Goal: Information Seeking & Learning: Obtain resource

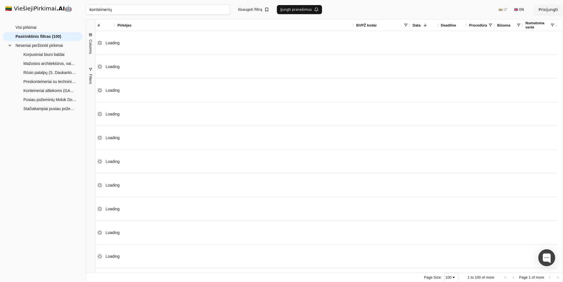
drag, startPoint x: 114, startPoint y: 12, endPoint x: 52, endPoint y: 11, distance: 61.7
click at [86, 11] on input "konteinerių" at bounding box center [158, 10] width 144 height 10
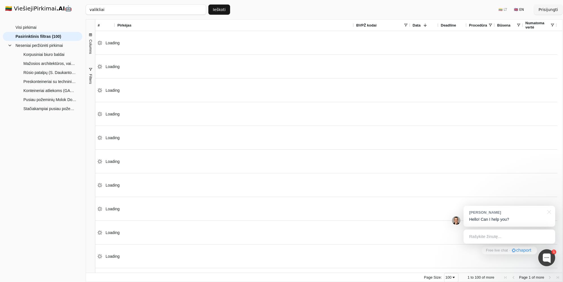
type input "valikliai"
click button "Ieškoti" at bounding box center [219, 10] width 22 height 10
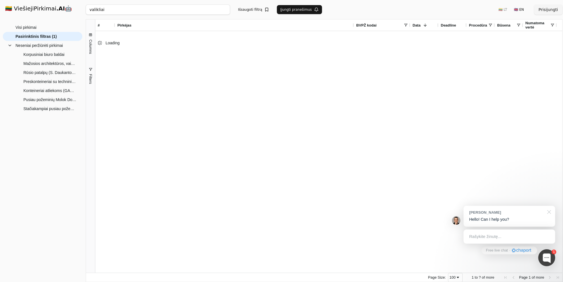
click at [549, 212] on div at bounding box center [548, 211] width 14 height 12
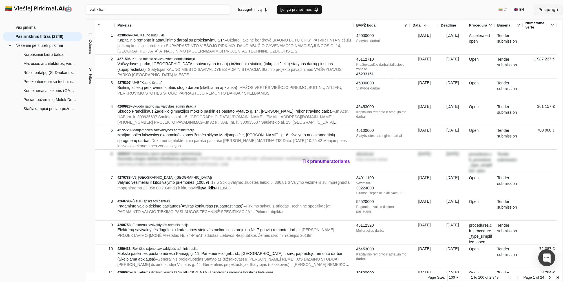
click at [405, 25] on span at bounding box center [405, 25] width 5 height 5
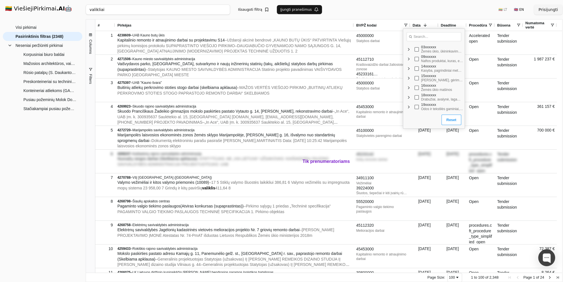
click at [417, 36] on input "Search filter values" at bounding box center [433, 36] width 55 height 9
paste input "39800000-0"
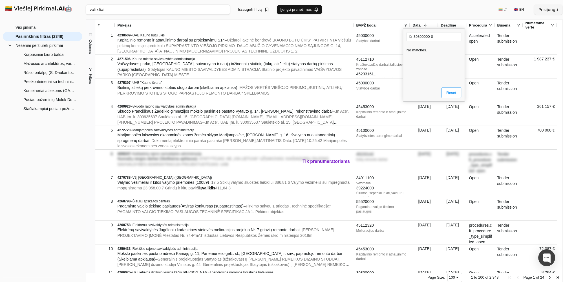
type input "39800000-0"
click at [449, 91] on button "Reset" at bounding box center [450, 92] width 19 height 11
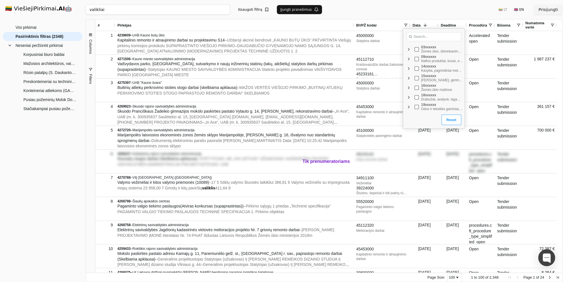
click at [441, 117] on button "Reset" at bounding box center [450, 119] width 19 height 11
click at [419, 37] on input "Search filter values" at bounding box center [433, 36] width 55 height 9
paste input "39800000-0"
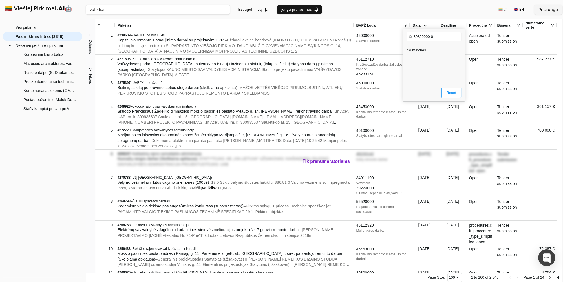
drag, startPoint x: 429, startPoint y: 37, endPoint x: 435, endPoint y: 37, distance: 5.7
click at [435, 37] on input "39800000-0" at bounding box center [433, 36] width 55 height 9
type input "39800000"
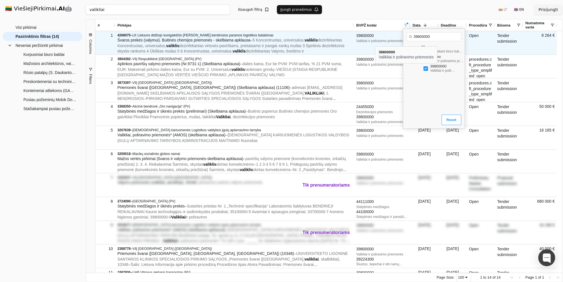
click at [375, 41] on div "Valikliai ir poliravimo priemonės" at bounding box center [382, 41] width 52 height 5
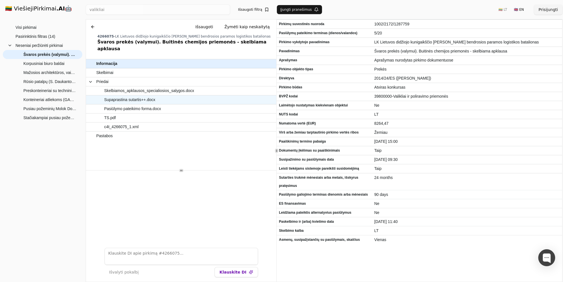
click at [134, 96] on span "Supaprastina sutartis++.docx" at bounding box center [129, 100] width 51 height 8
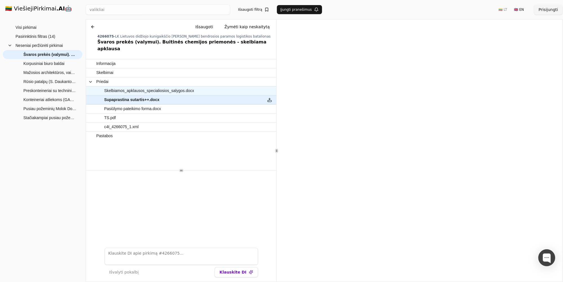
click at [129, 87] on span "Skelbiamos_apklausos_specialiosios_salygos.docx" at bounding box center [149, 91] width 90 height 8
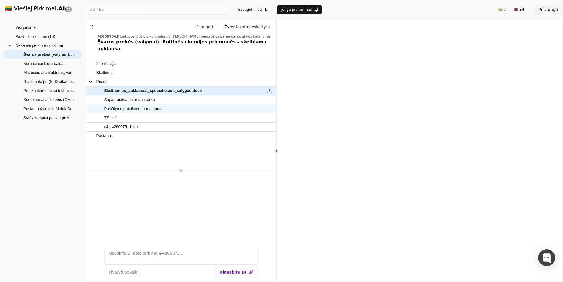
click at [130, 105] on span "Pasiūlymo pateikimo forma.docx" at bounding box center [132, 109] width 57 height 8
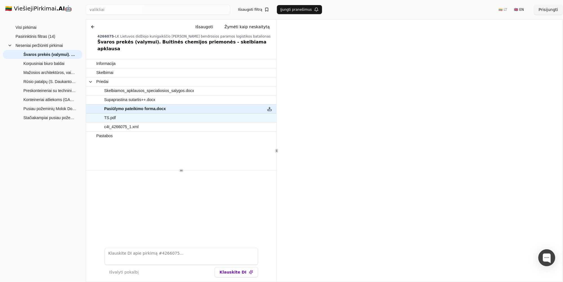
click at [126, 114] on span "TS.pdf" at bounding box center [178, 118] width 164 height 8
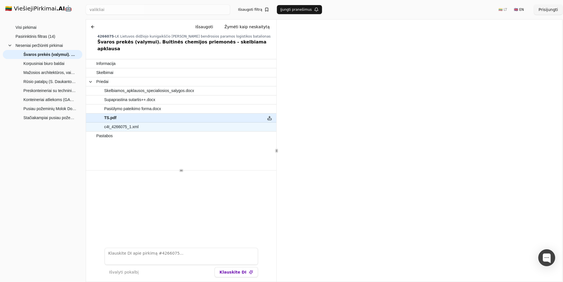
click at [118, 123] on span "c4t_4266075_1.xml" at bounding box center [121, 127] width 34 height 8
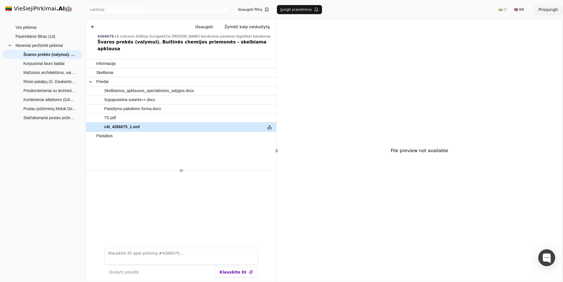
click at [123, 123] on span "c4t_4266075_1.xml" at bounding box center [122, 127] width 36 height 8
click at [267, 123] on button at bounding box center [269, 127] width 9 height 8
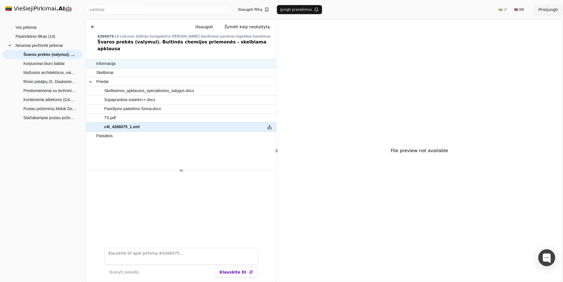
click at [116, 59] on span "Informacija" at bounding box center [178, 63] width 164 height 8
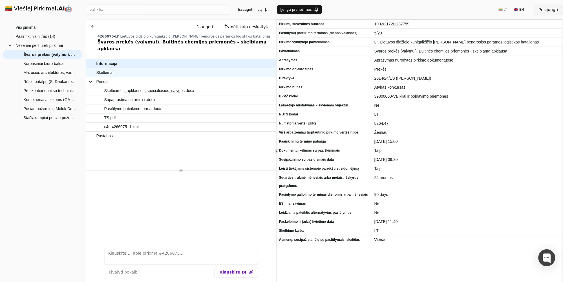
click at [107, 68] on span "Skelbimai" at bounding box center [104, 72] width 17 height 8
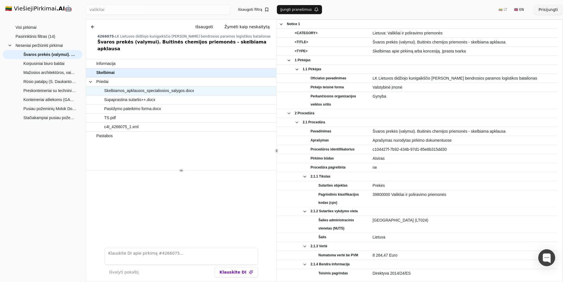
click at [114, 87] on span "Skelbiamos_apklausos_specialiosios_salygos.docx" at bounding box center [149, 91] width 90 height 8
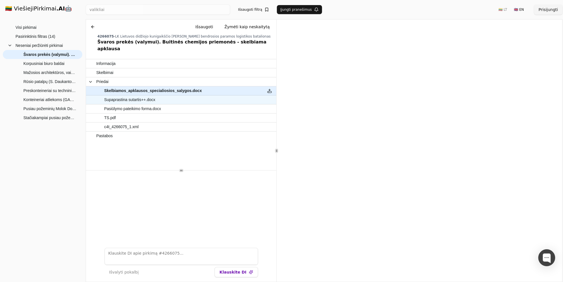
click at [126, 96] on span "Supaprastina sutartis++.docx" at bounding box center [129, 100] width 51 height 8
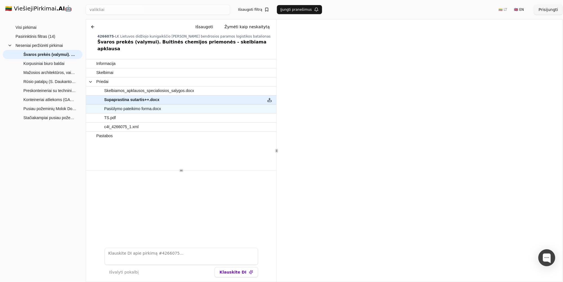
click at [162, 105] on span "Pasiūlymo pateikimo forma.docx" at bounding box center [178, 109] width 164 height 8
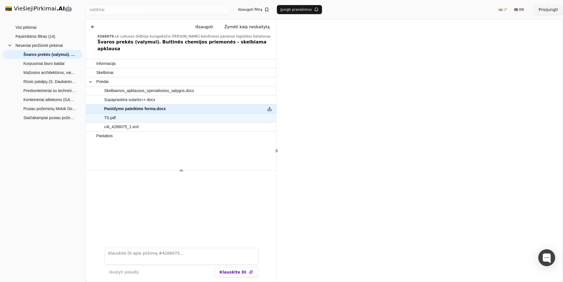
click at [117, 114] on span "TS.pdf" at bounding box center [178, 118] width 164 height 8
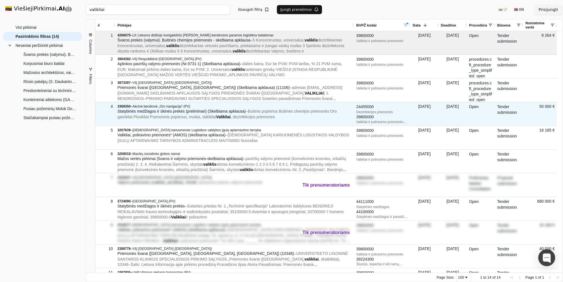
click at [162, 109] on span "Statybinės medžiagos ir ūkinės prekės (preliminari) (Skelbiama apklausa)" at bounding box center [181, 111] width 128 height 5
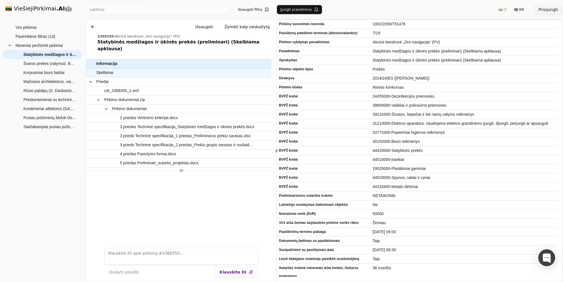
click at [123, 68] on span "Skelbimai" at bounding box center [175, 72] width 159 height 8
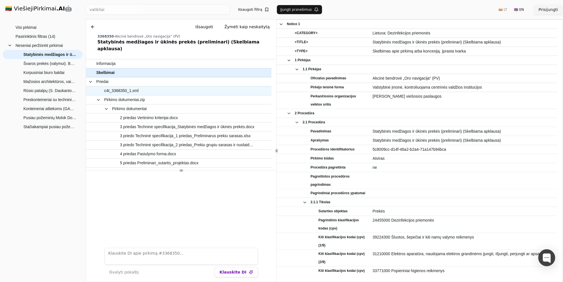
click at [118, 87] on span "c4t_3368350_1.xml" at bounding box center [121, 91] width 34 height 8
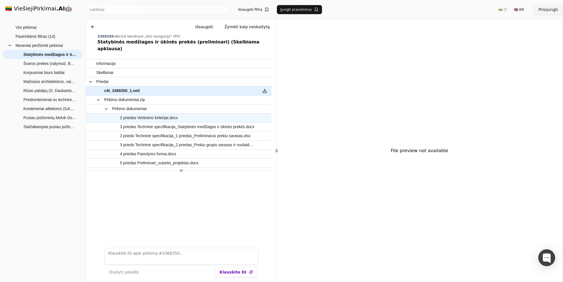
click at [156, 114] on span "2 priedas Vertinimo kriterijai.docx" at bounding box center [149, 118] width 58 height 8
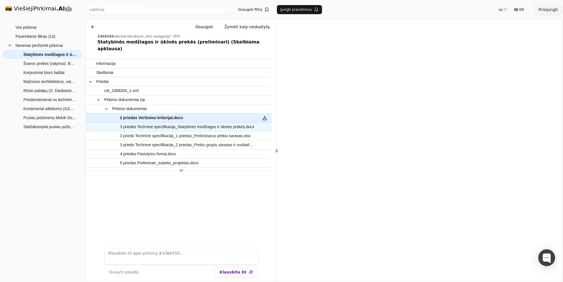
click at [154, 123] on span "3 priedas Techninė specifikacija_Statybinės medžiagos ir ūkinės prekės.docx" at bounding box center [187, 127] width 134 height 8
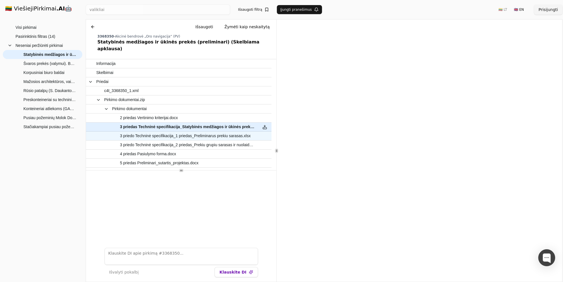
click at [162, 132] on span "3 priedo Techninė specifikacija_1 priedas_Preliminarus prekiu sarasas.xlsx" at bounding box center [185, 136] width 131 height 8
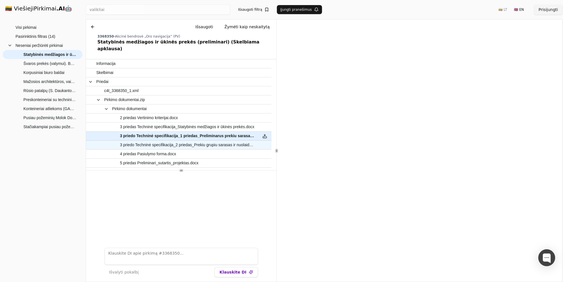
click at [180, 141] on span "3 priedo Techninė specifikacija_2 priedas_Prekiu grupiu sarasas ir nuolaida.docx" at bounding box center [187, 145] width 135 height 8
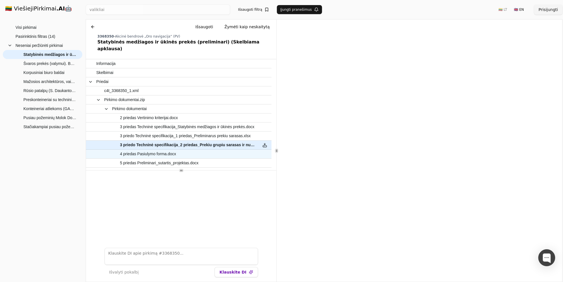
click at [160, 150] on span "4 priedas Pasiulymo forma.docx" at bounding box center [148, 154] width 56 height 8
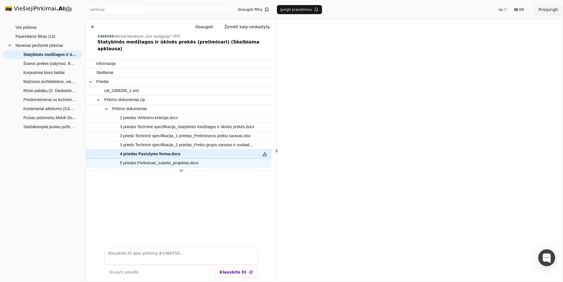
click at [158, 159] on span "5 priedas Preliminari_sutartis_projektas.docx" at bounding box center [159, 163] width 79 height 8
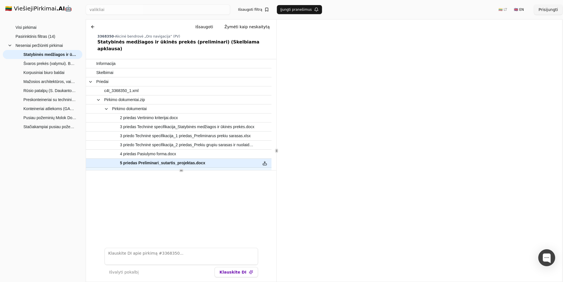
click at [137, 168] on span "Skelbiamos apklausos bendrosios_[DATE]_paskelbimui (4).docx" at bounding box center [176, 172] width 113 height 8
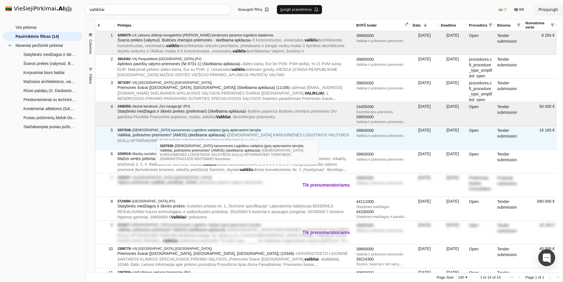
click at [156, 135] on span "Valikliai, poliravimo priemonės* (AMOS) (skelbiama apklausa)" at bounding box center [171, 134] width 108 height 5
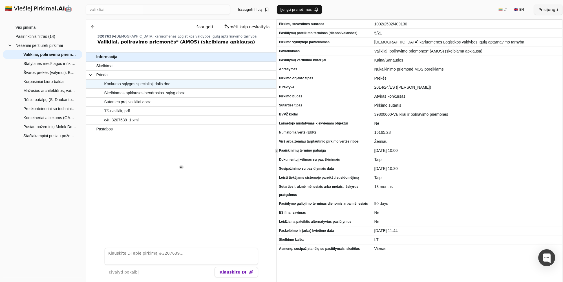
click at [120, 83] on span "Konkurso sąlygos specialioji dalis.doc" at bounding box center [137, 84] width 66 height 8
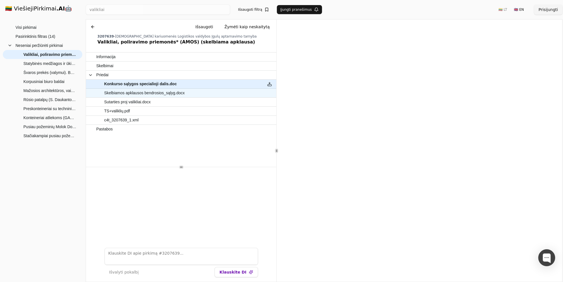
click at [149, 96] on span "Skelbiamos apklausos bendrosios_sąlyg.docx" at bounding box center [144, 93] width 81 height 8
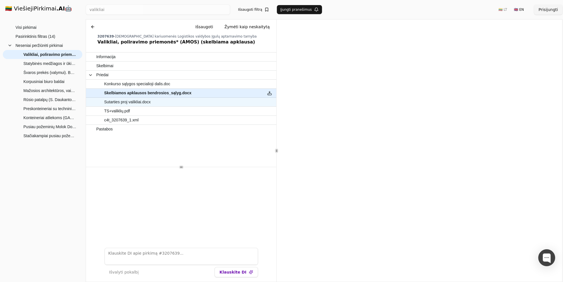
click at [139, 105] on span "Sutarties proj valikliai.docx" at bounding box center [127, 102] width 46 height 8
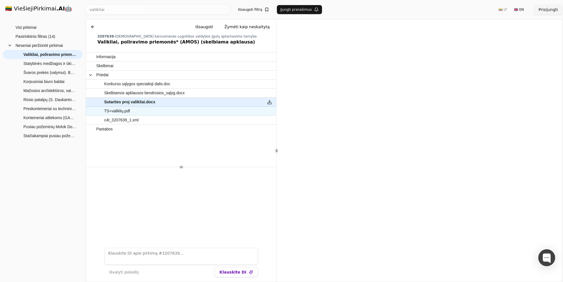
click at [122, 114] on span "TS+valiklių.pdf" at bounding box center [117, 111] width 26 height 8
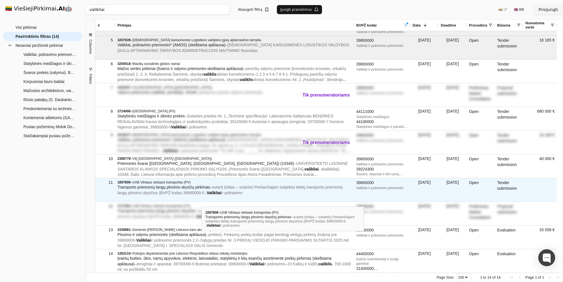
scroll to position [90, 0]
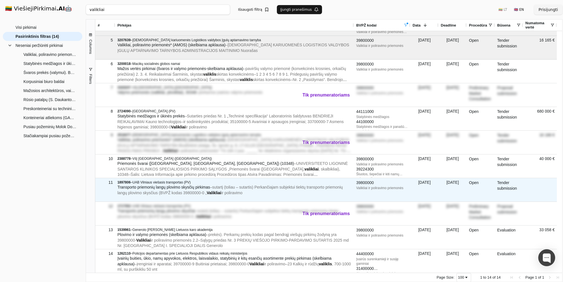
click at [180, 181] on span "UAB Vilniaus viešasis transportas (PV)" at bounding box center [161, 182] width 58 height 4
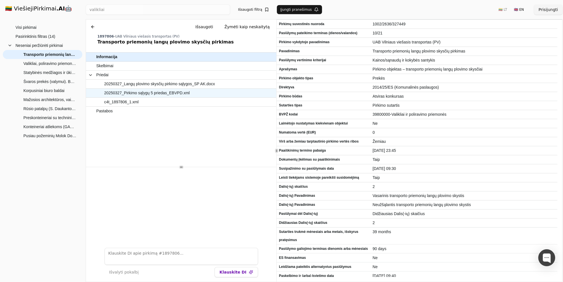
click at [140, 93] on span "20250327_Pirkimo sąlygų 5 priedas_EBVPD.xml" at bounding box center [147, 93] width 86 height 8
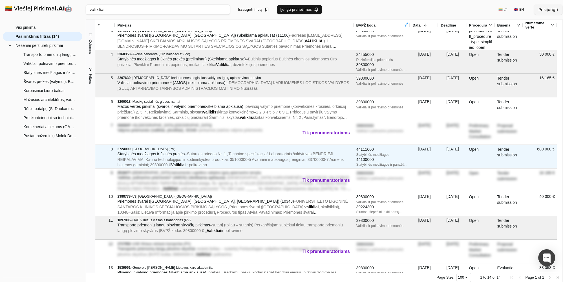
scroll to position [1, 0]
